Goal: Find specific page/section: Find specific page/section

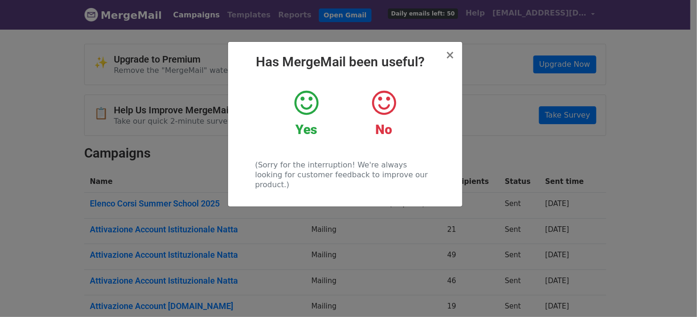
drag, startPoint x: 302, startPoint y: 101, endPoint x: 327, endPoint y: 103, distance: 25.0
click at [302, 101] on icon at bounding box center [306, 103] width 24 height 28
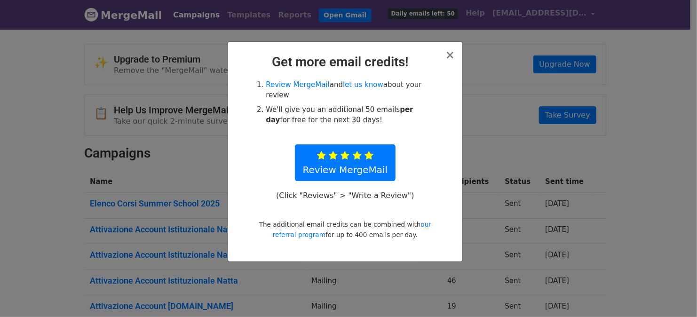
click at [455, 52] on div "× Get more email credits! Review MergeMail and let us know about your review We…" at bounding box center [345, 152] width 234 height 220
click at [451, 55] on span "×" at bounding box center [449, 54] width 9 height 13
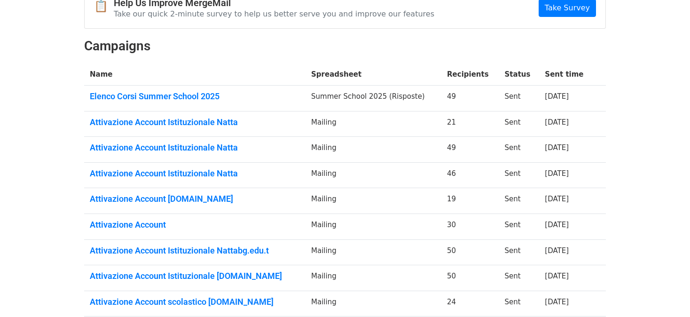
scroll to position [94, 0]
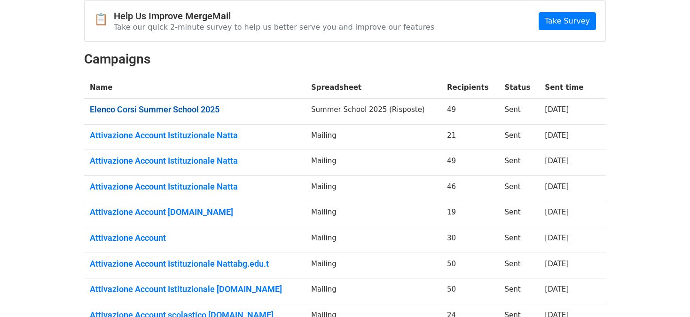
click at [179, 111] on link "Elenco Corsi Summer School 2025" at bounding box center [195, 109] width 210 height 10
